Goal: Navigation & Orientation: Understand site structure

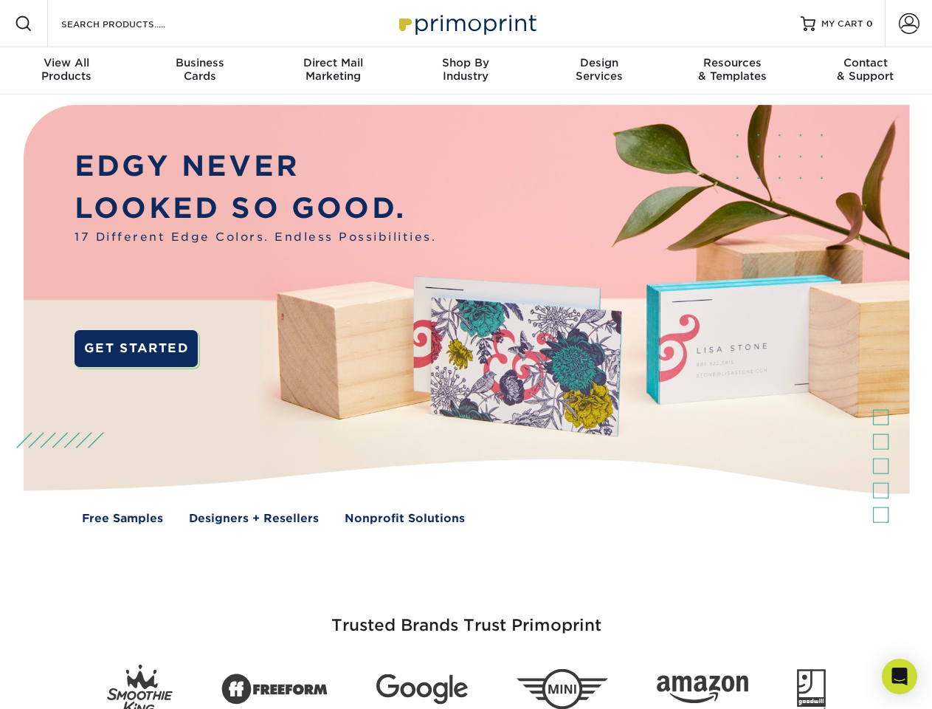
click at [466, 354] on img at bounding box center [465, 325] width 923 height 461
click at [24, 24] on span at bounding box center [24, 24] width 18 height 18
click at [909, 24] on span at bounding box center [909, 23] width 21 height 21
click at [66, 71] on div "View All Products" at bounding box center [66, 69] width 133 height 27
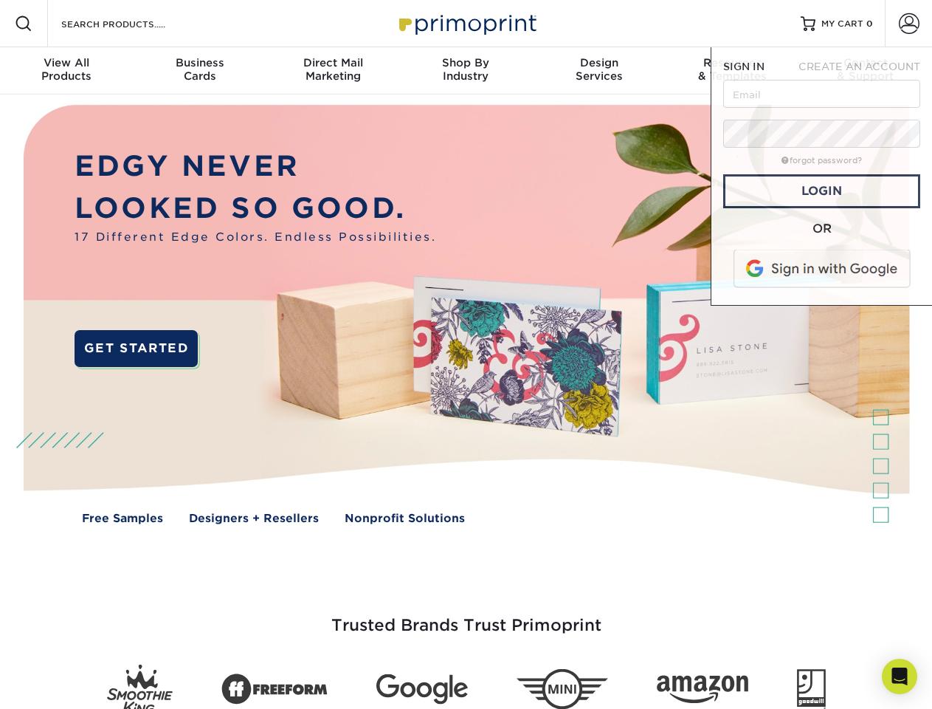
click at [199, 71] on div "Business Cards" at bounding box center [199, 69] width 133 height 27
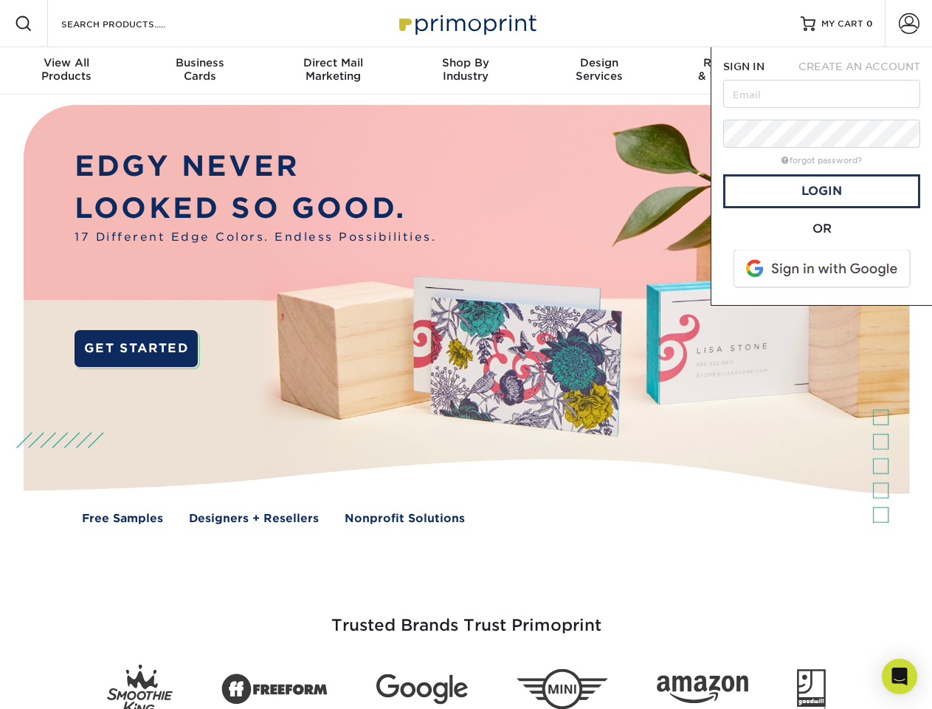
click at [333, 71] on div "Direct Mail Marketing" at bounding box center [333, 69] width 133 height 27
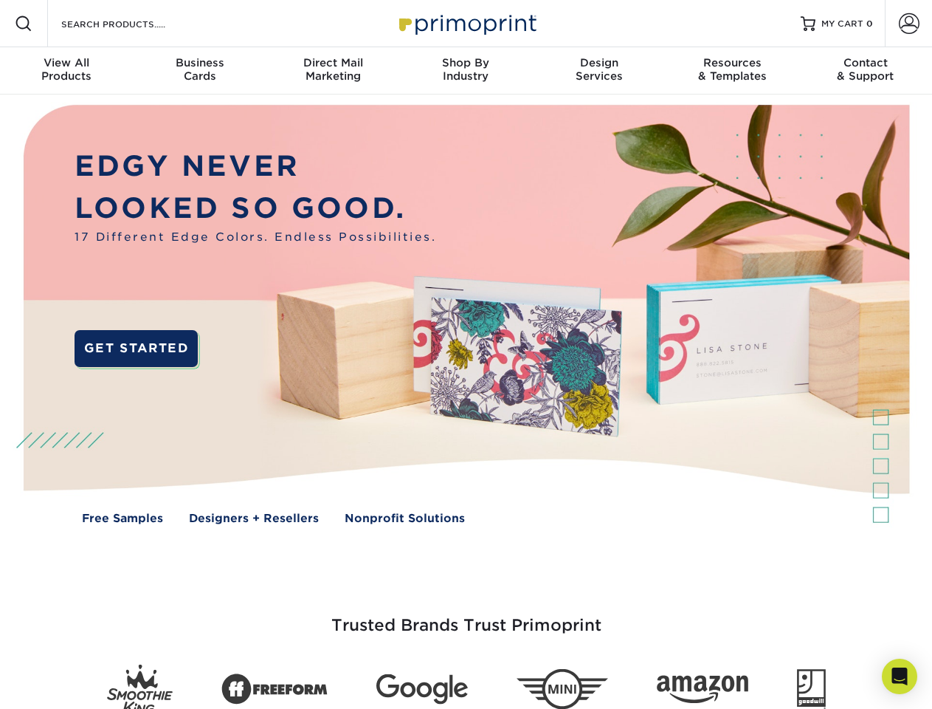
click at [466, 71] on div "Shop By Industry" at bounding box center [465, 69] width 133 height 27
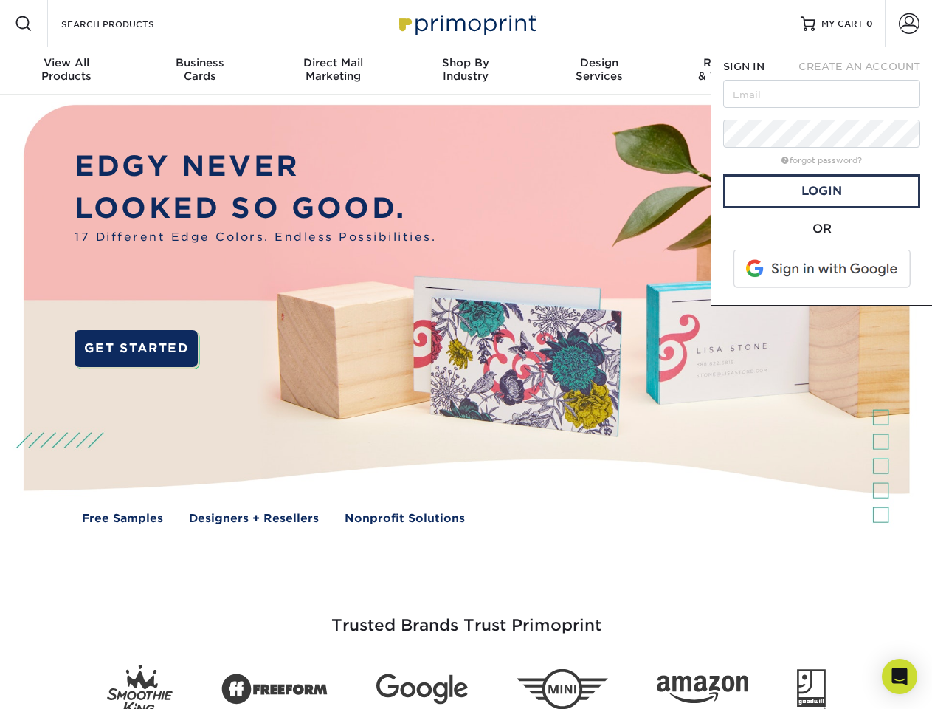
click at [599, 71] on div "Design Services" at bounding box center [599, 69] width 133 height 27
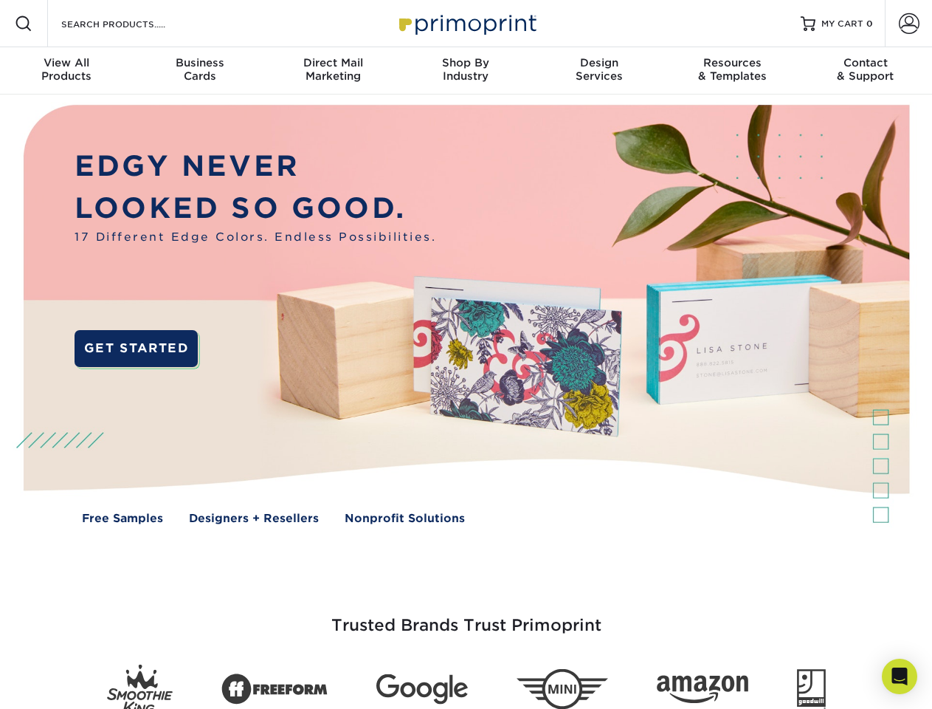
click at [732, 71] on span "SIGN IN" at bounding box center [744, 67] width 41 height 12
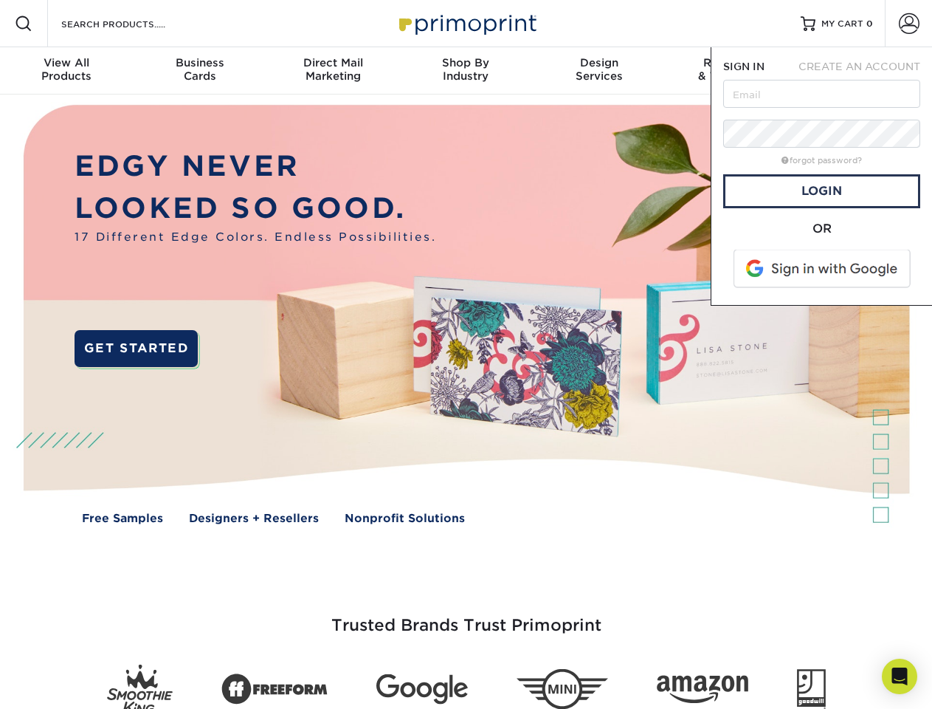
click at [866, 71] on div "Contact & Support" at bounding box center [866, 69] width 133 height 27
